Goal: Information Seeking & Learning: Check status

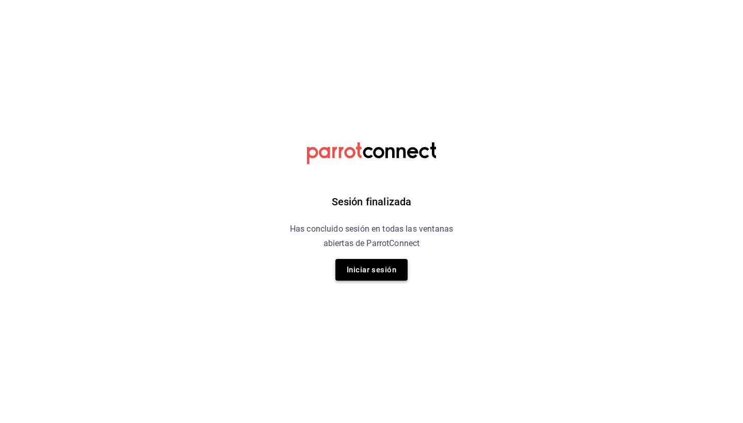
click at [364, 273] on button "Iniciar sesión" at bounding box center [371, 270] width 72 height 22
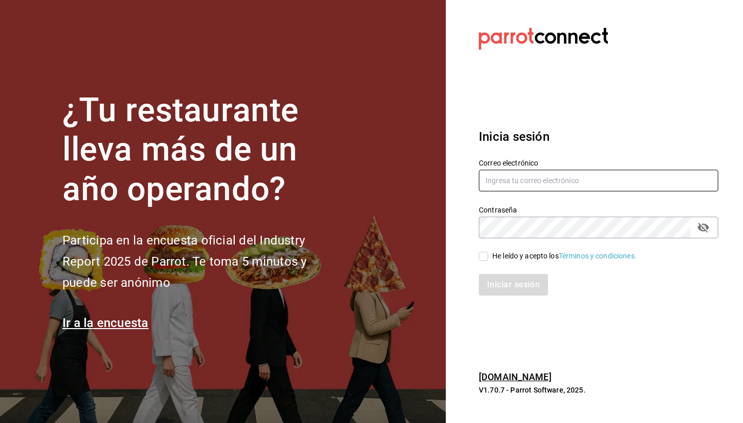
type input "[EMAIL_ADDRESS][DOMAIN_NAME]"
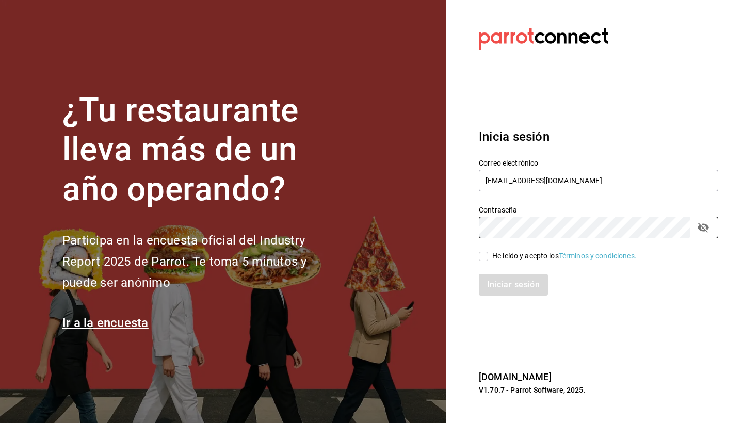
click at [482, 257] on input "He leído y acepto los Términos y condiciones." at bounding box center [483, 256] width 9 height 9
checkbox input "true"
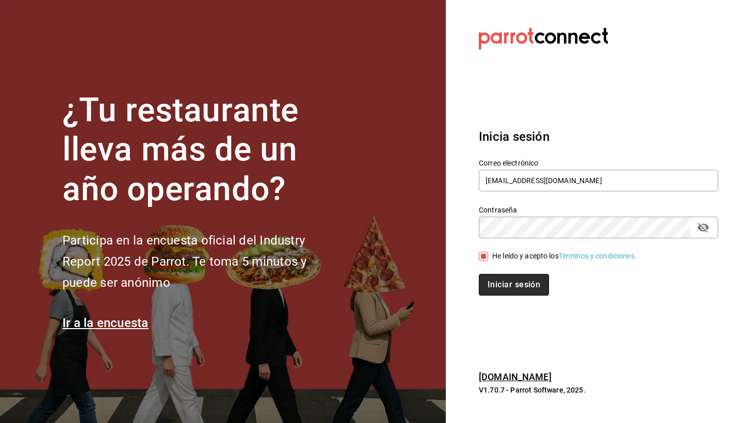
click at [507, 286] on button "Iniciar sesión" at bounding box center [514, 285] width 70 height 22
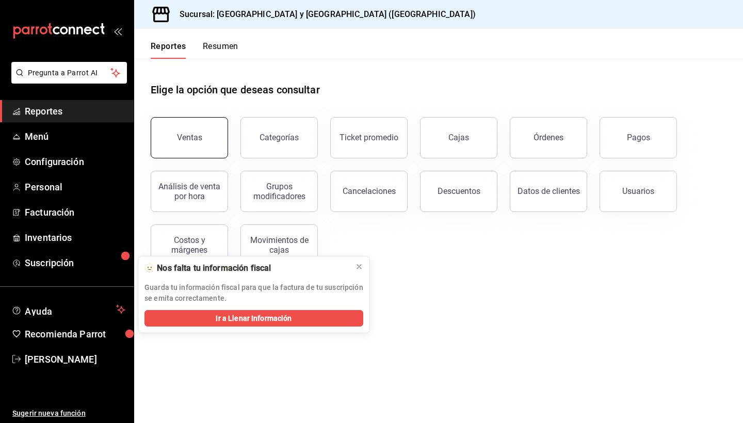
click at [190, 144] on button "Ventas" at bounding box center [189, 137] width 77 height 41
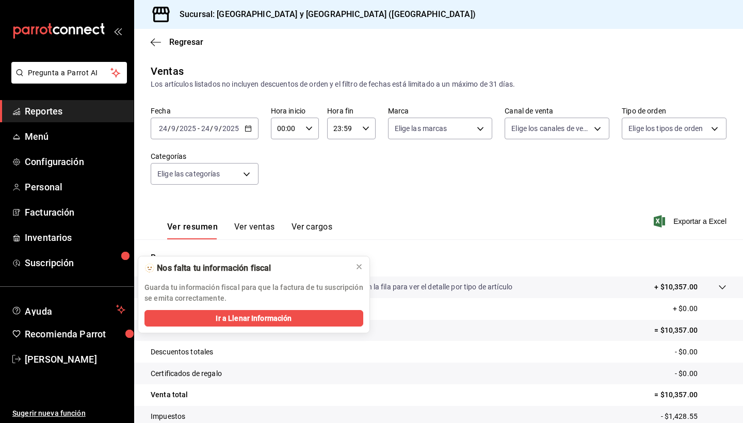
click at [248, 129] on icon "button" at bounding box center [248, 128] width 7 height 7
click at [195, 248] on span "Rango de fechas" at bounding box center [199, 252] width 80 height 11
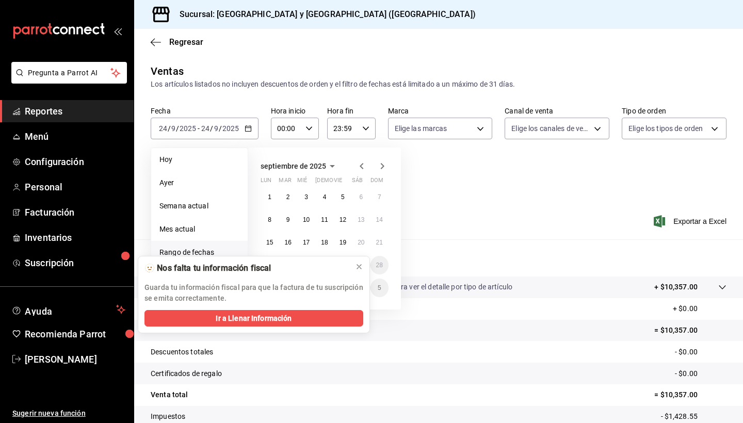
click at [362, 167] on icon "button" at bounding box center [362, 166] width 12 height 12
click at [356, 269] on icon at bounding box center [359, 267] width 8 height 8
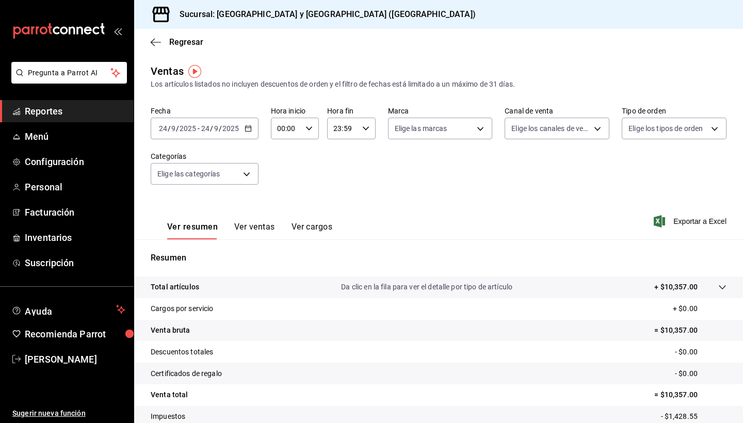
click at [246, 128] on \(Stroke\) "button" at bounding box center [248, 127] width 6 height 1
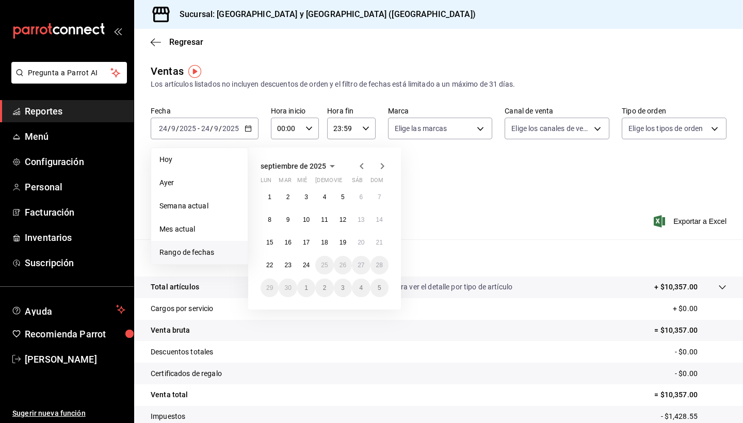
click at [362, 165] on icon "button" at bounding box center [362, 166] width 4 height 6
click at [346, 195] on button "1" at bounding box center [343, 197] width 18 height 19
click at [381, 291] on abbr "31" at bounding box center [379, 287] width 7 height 7
